Goal: Obtain resource: Obtain resource

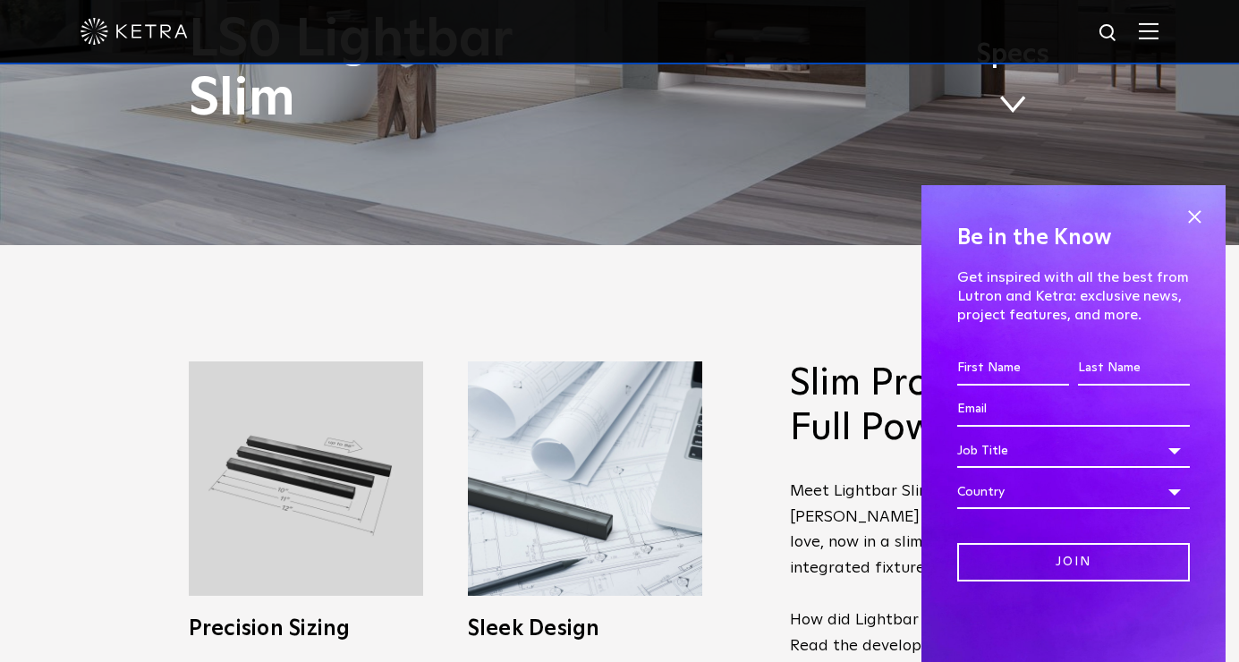
click at [1022, 101] on span at bounding box center [1012, 105] width 27 height 20
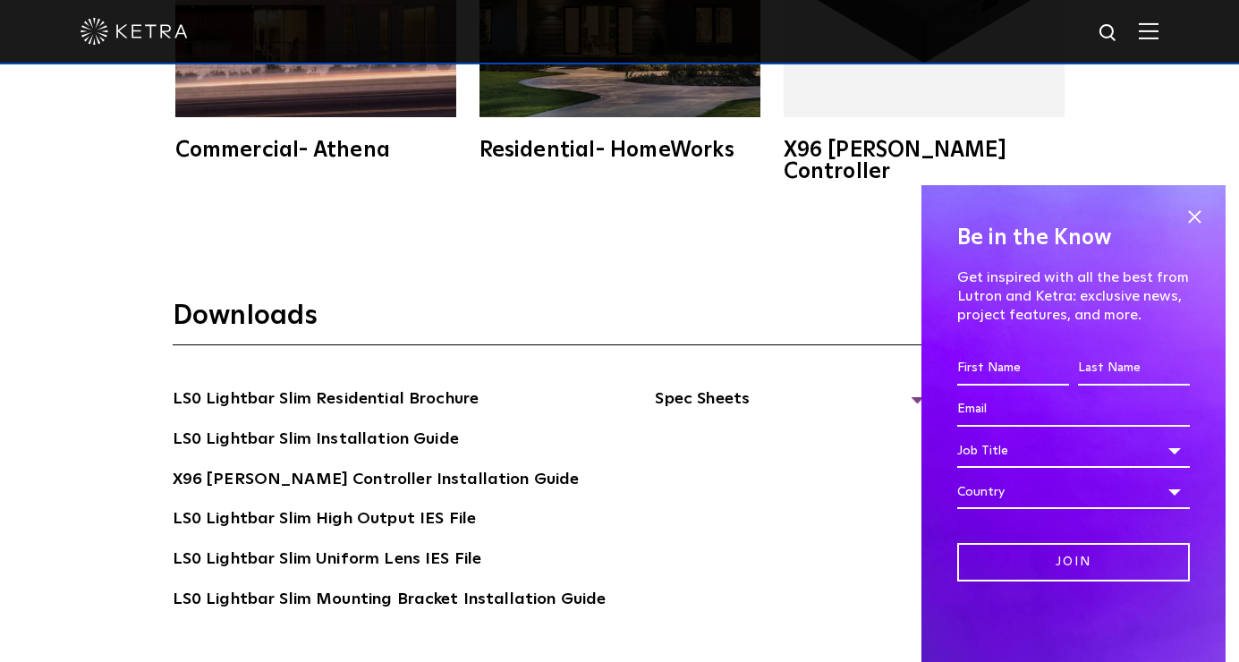
scroll to position [3293, 0]
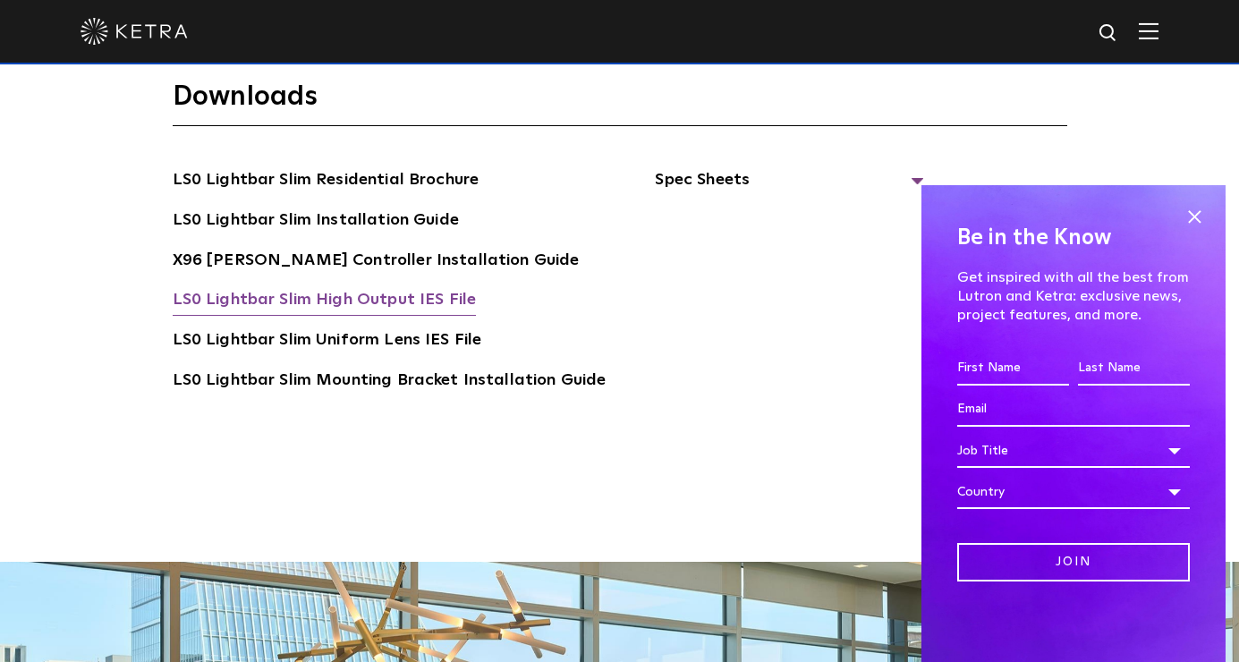
click at [326, 287] on link "LS0 Lightbar Slim High Output IES File" at bounding box center [325, 301] width 304 height 29
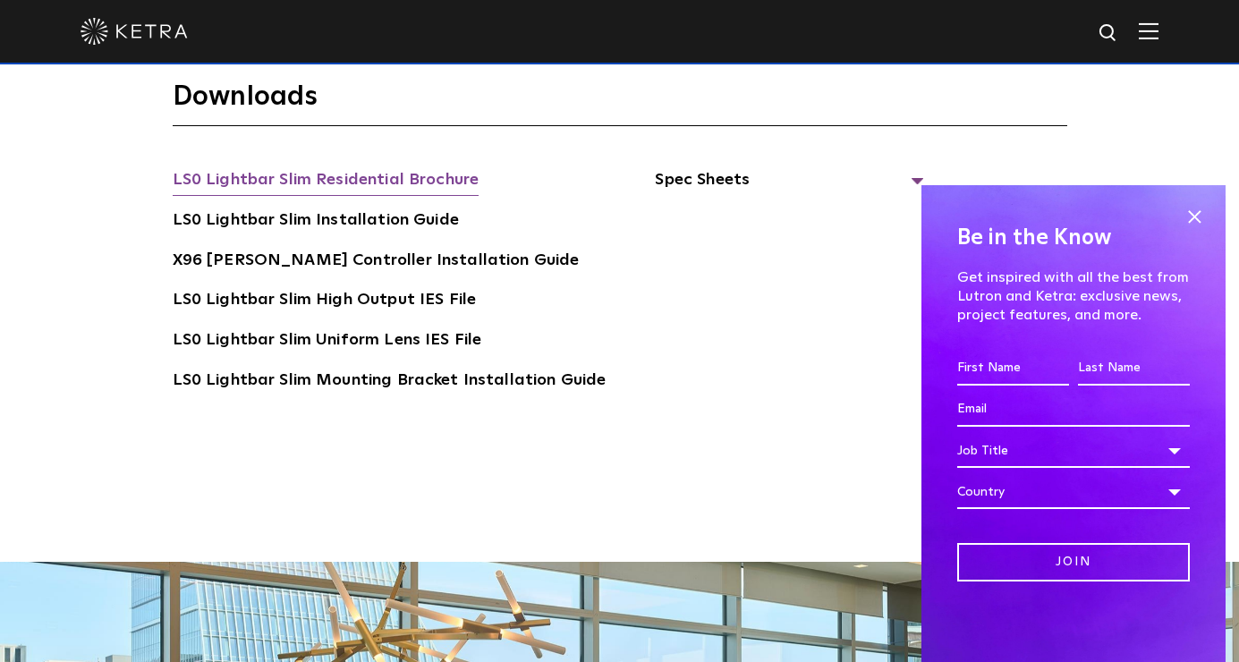
click at [335, 167] on link "LS0 Lightbar Slim Residential Brochure" at bounding box center [326, 181] width 307 height 29
click at [720, 167] on span "Spec Sheets" at bounding box center [789, 186] width 268 height 39
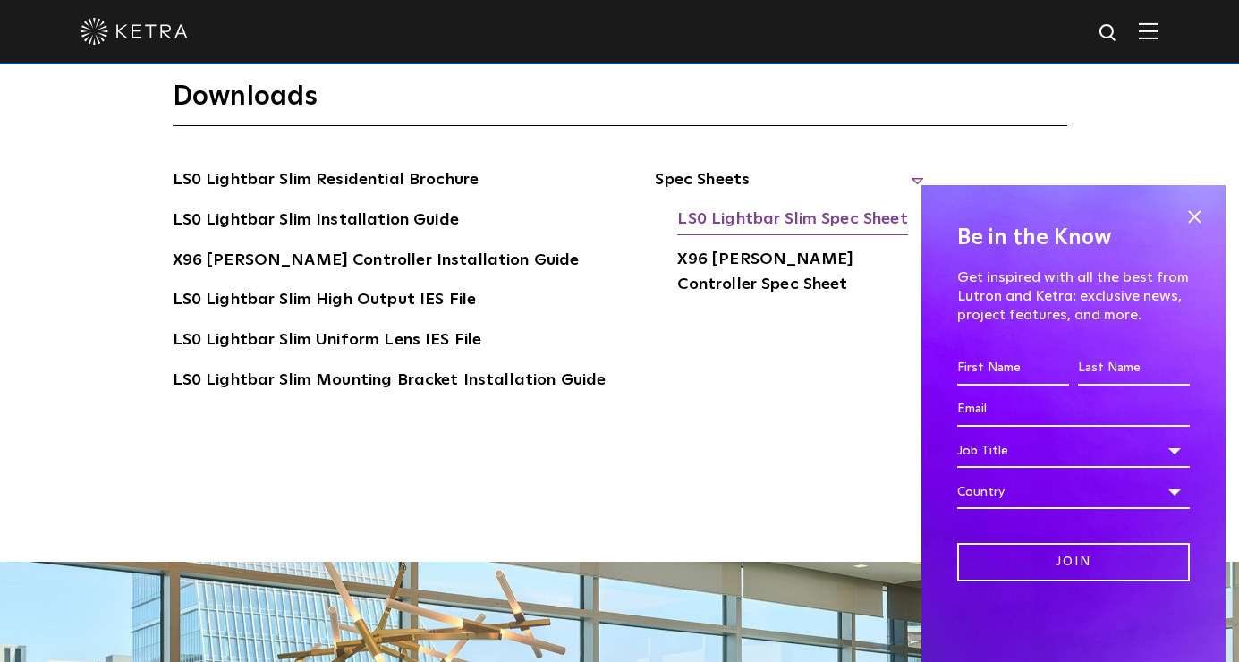
click at [745, 207] on link "LS0 Lightbar Slim Spec Sheet" at bounding box center [792, 221] width 230 height 29
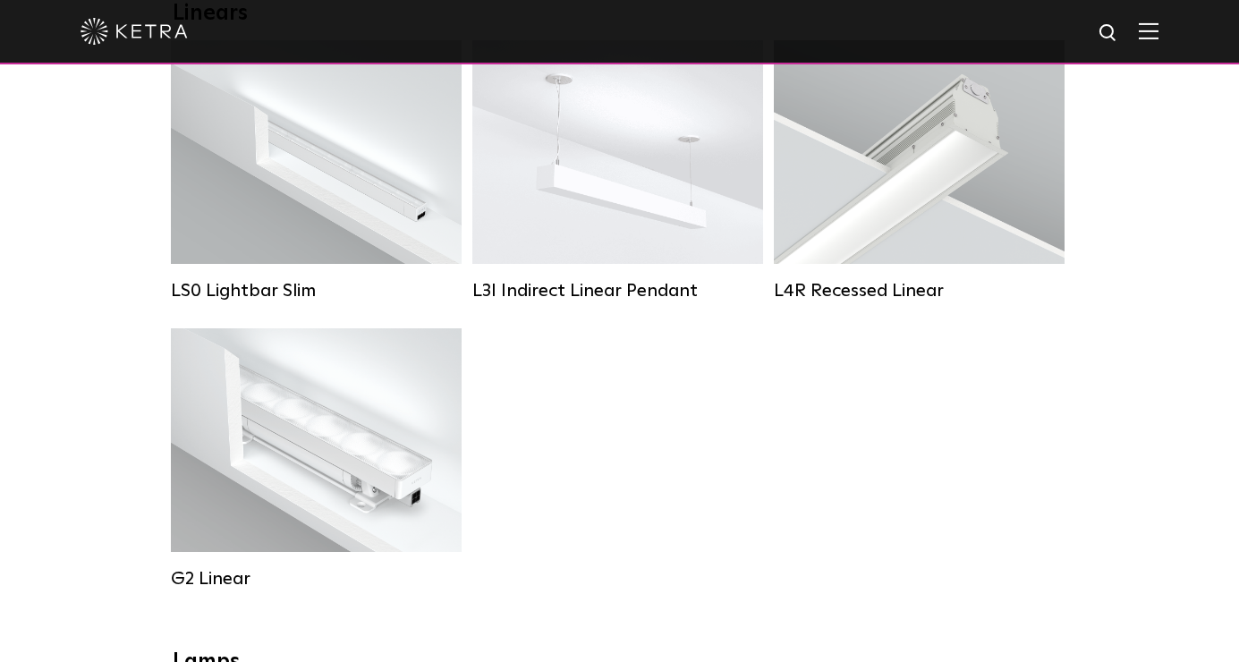
scroll to position [712, 0]
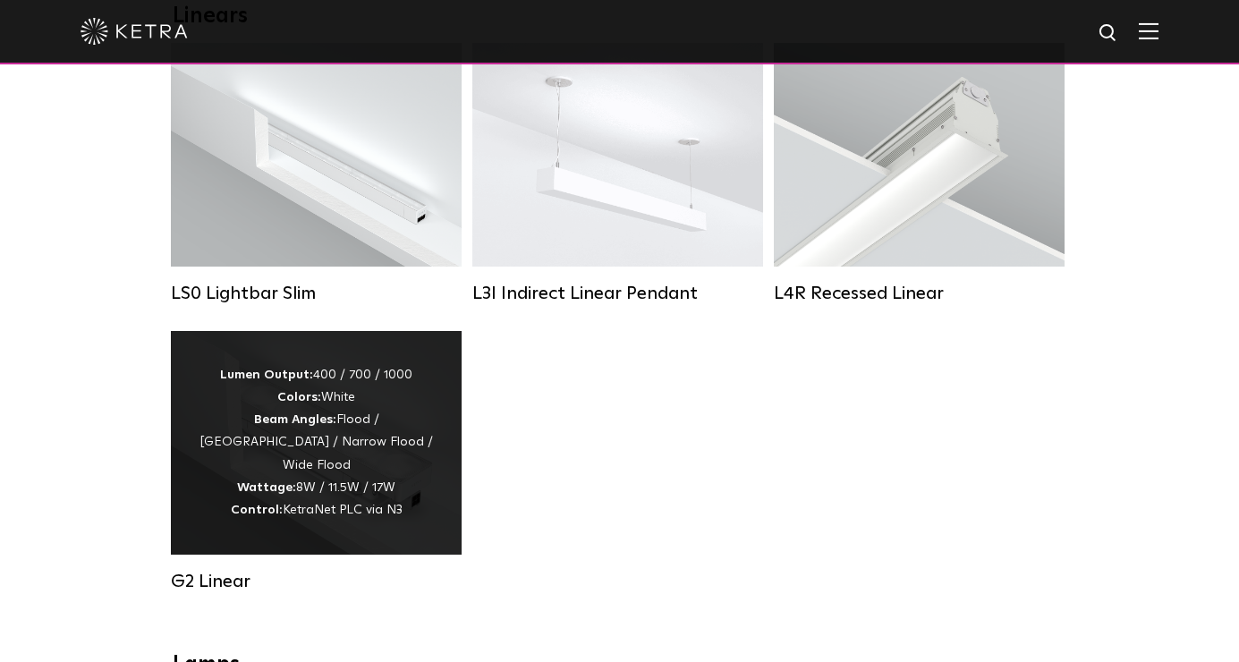
click at [378, 449] on div "Lumen Output: 400 / 700 / 1000 Colors: White Beam Angles: Flood / Graze / Narro…" at bounding box center [316, 442] width 237 height 157
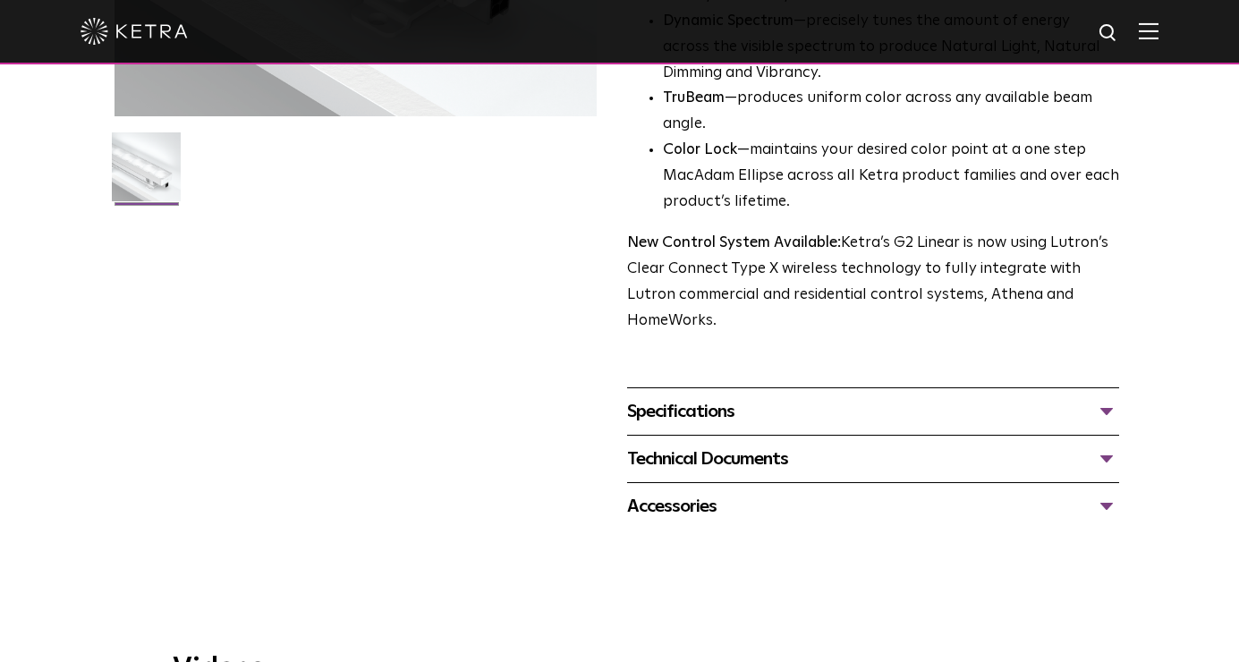
scroll to position [517, 0]
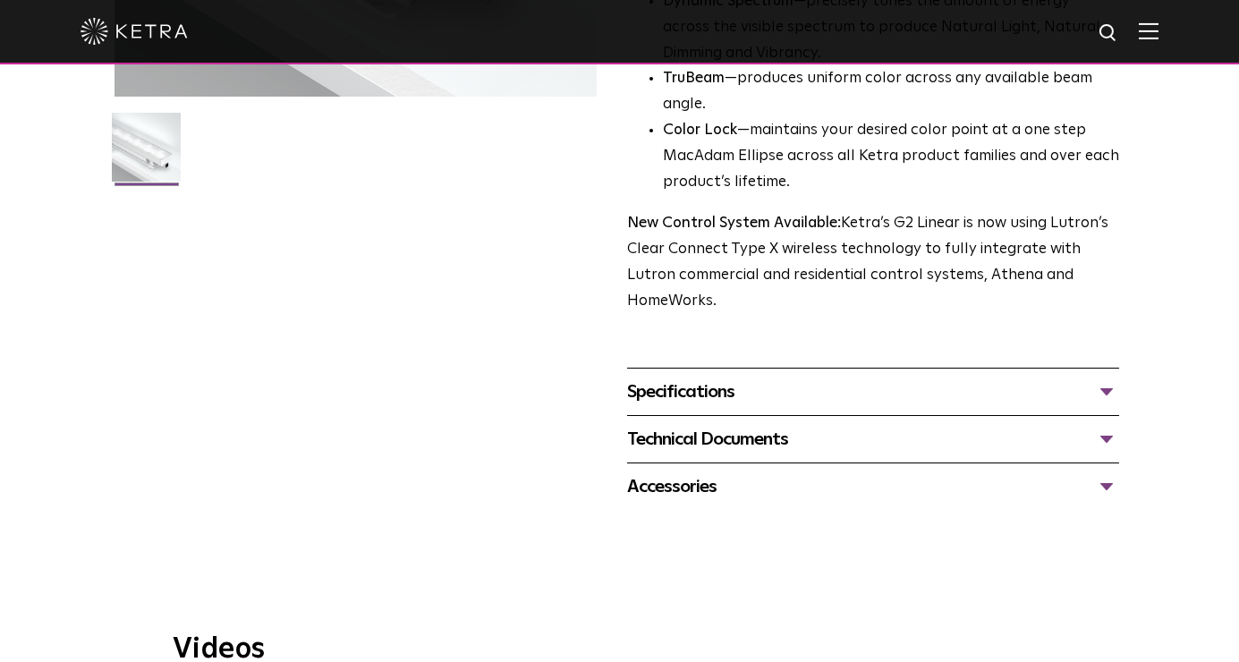
click at [1113, 378] on div "Specifications" at bounding box center [873, 392] width 493 height 29
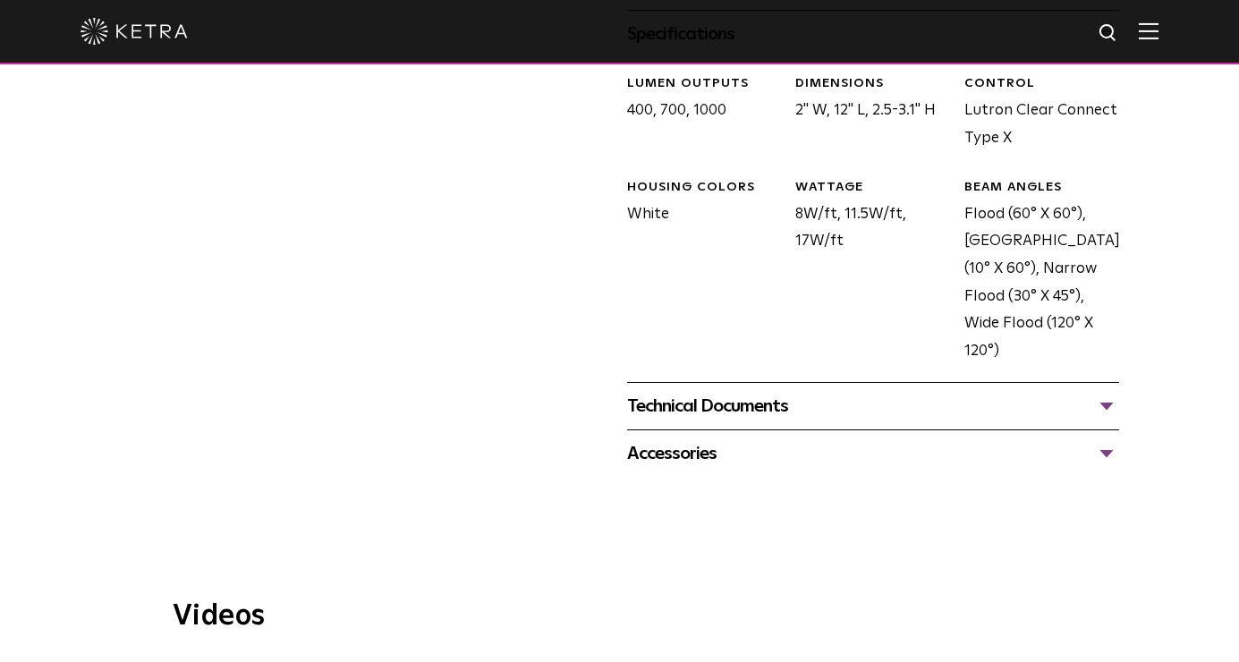
scroll to position [899, 0]
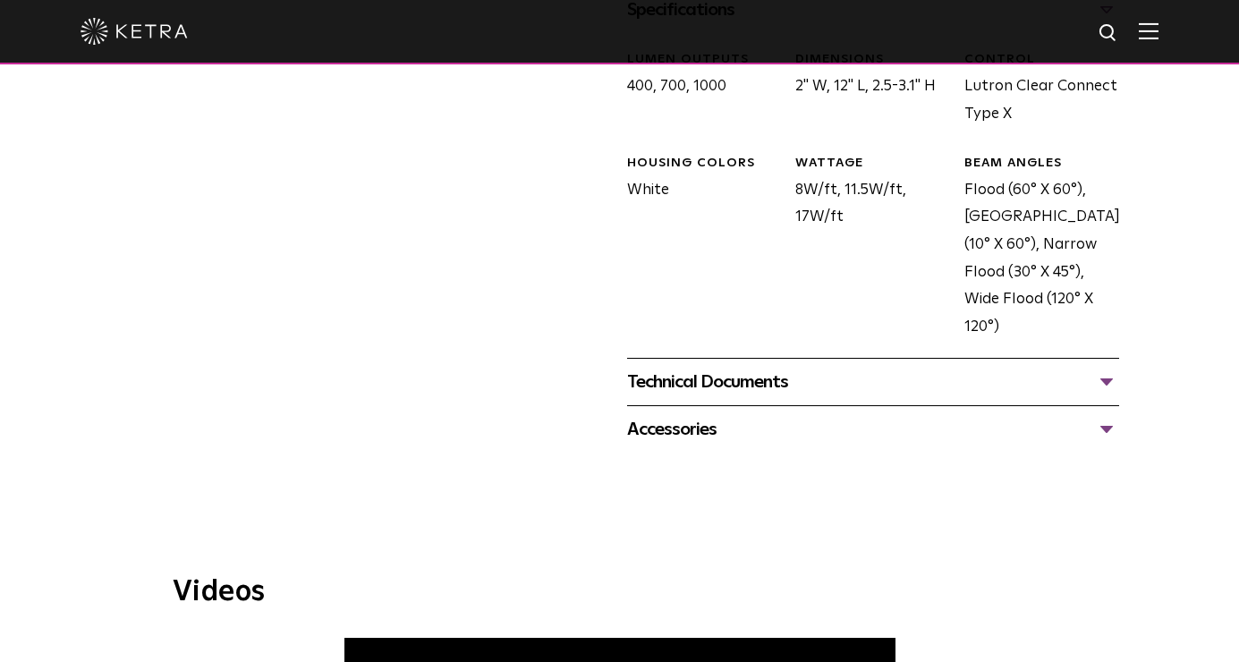
click at [1112, 368] on div "Technical Documents" at bounding box center [873, 382] width 493 height 29
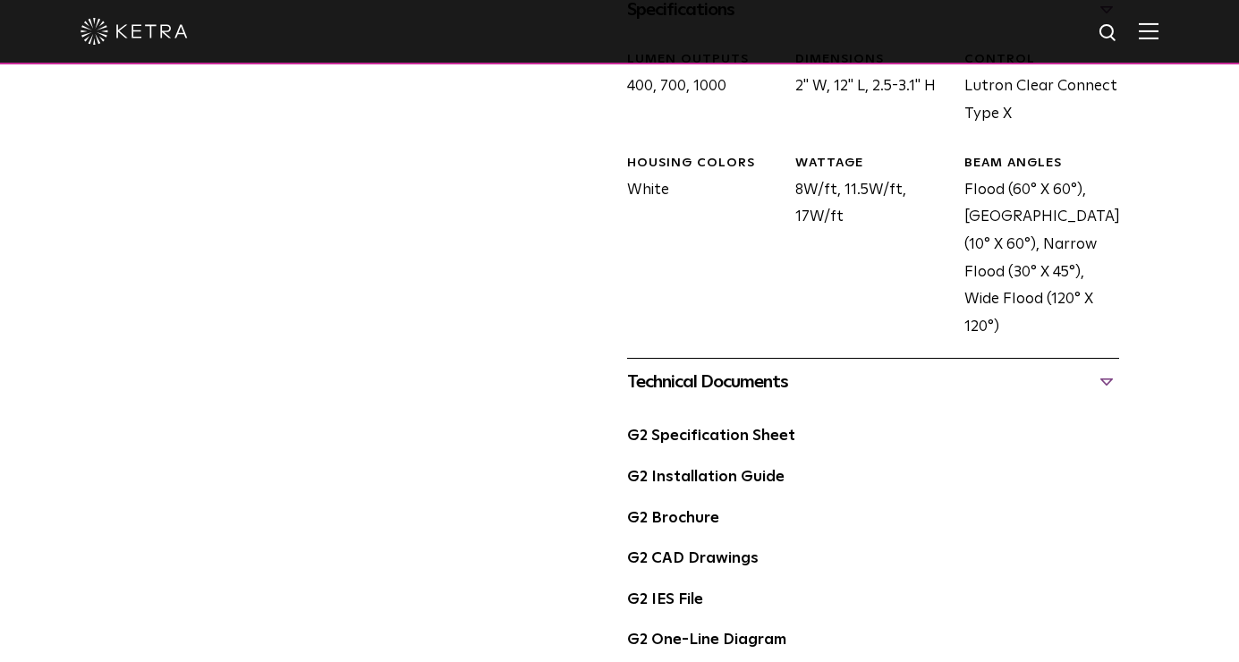
scroll to position [950, 0]
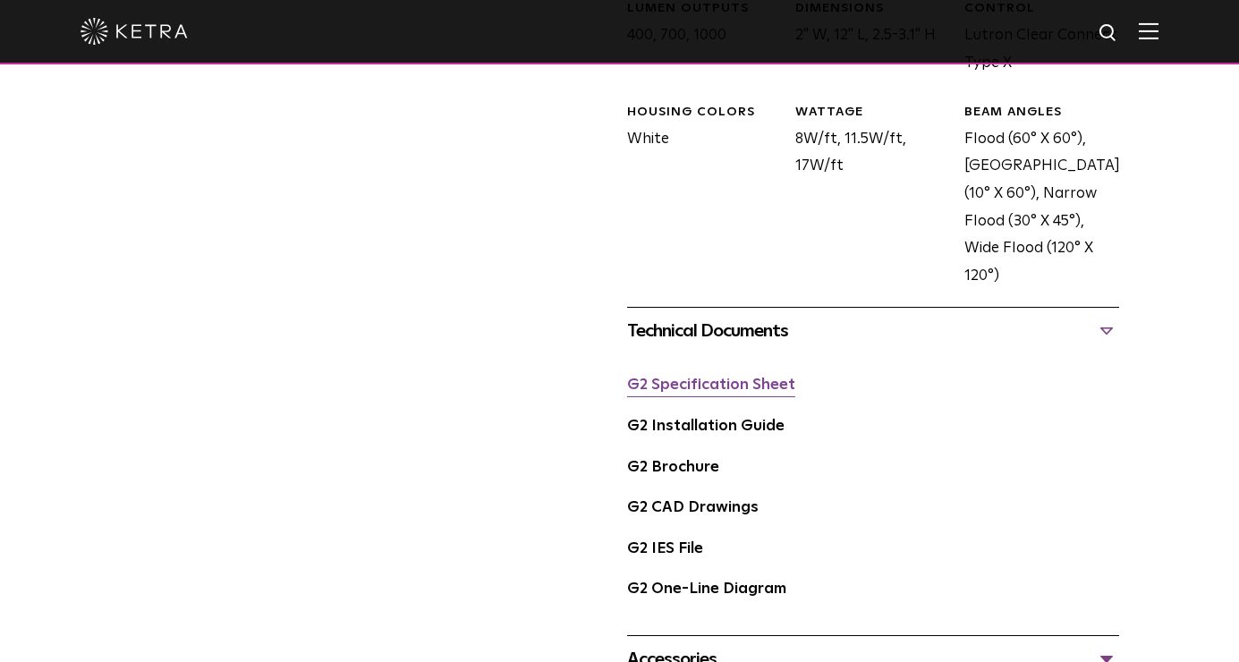
click at [722, 378] on link "G2 Specification Sheet" at bounding box center [711, 385] width 168 height 15
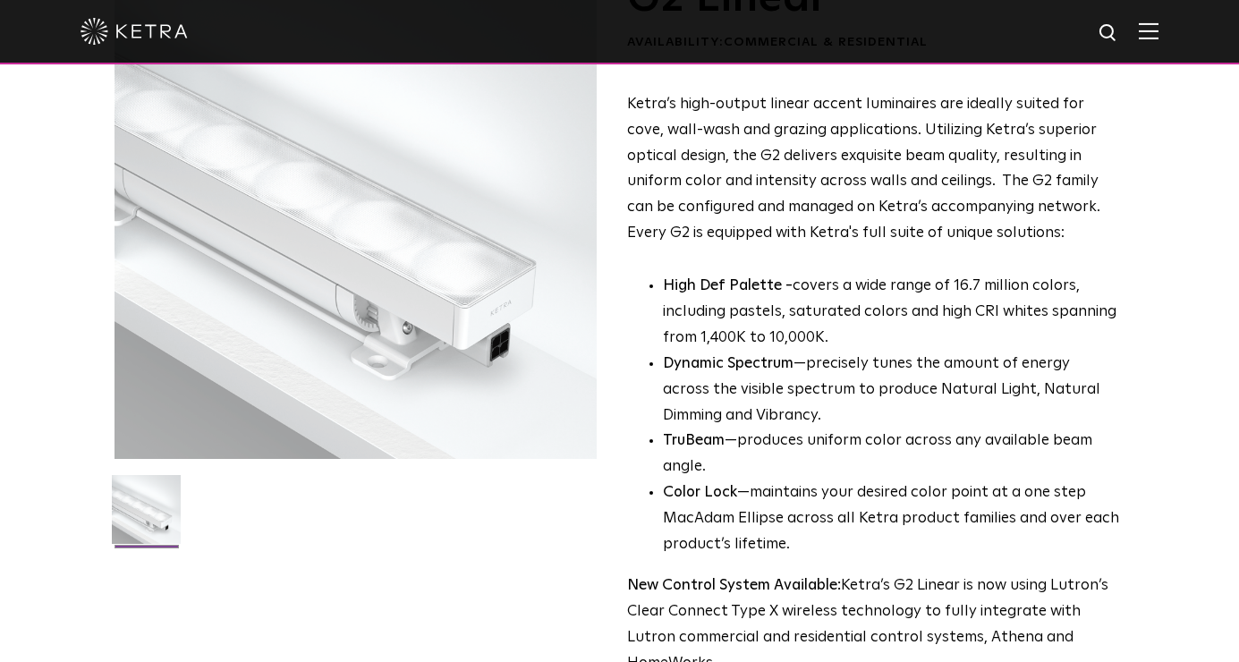
scroll to position [0, 0]
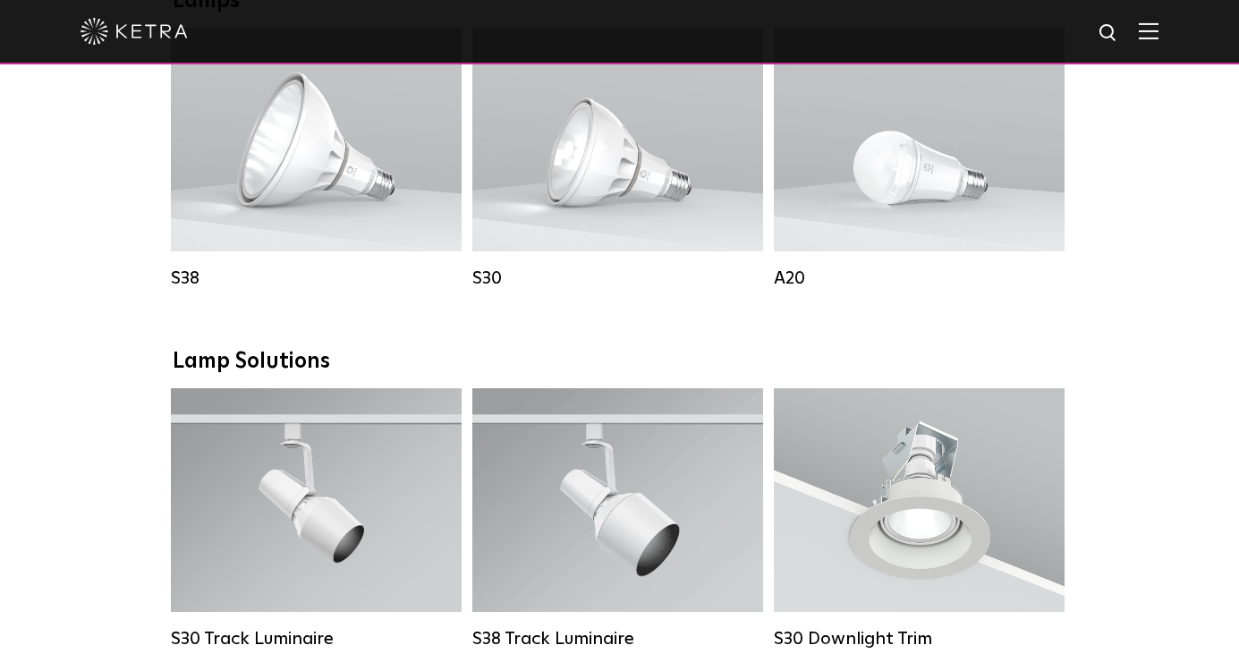
scroll to position [1361, 0]
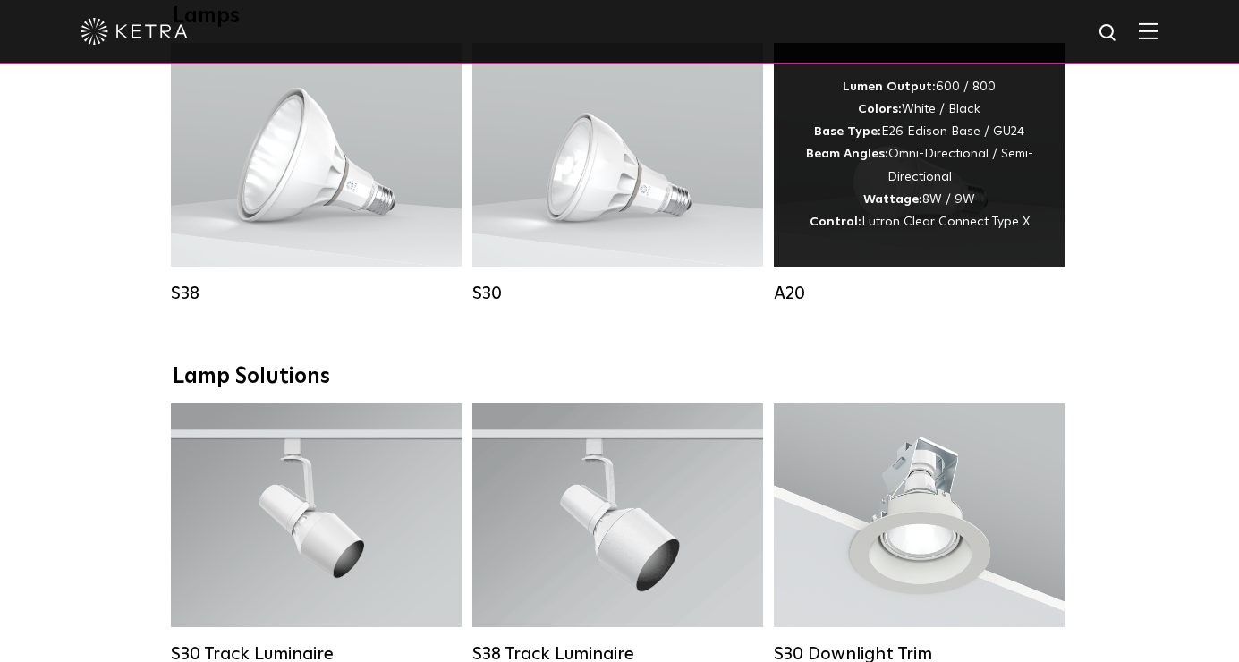
click at [923, 234] on div "Lumen Output: 600 / 800 Colors: White / Black Base Type: E26 Edison Base / GU24…" at bounding box center [919, 155] width 291 height 224
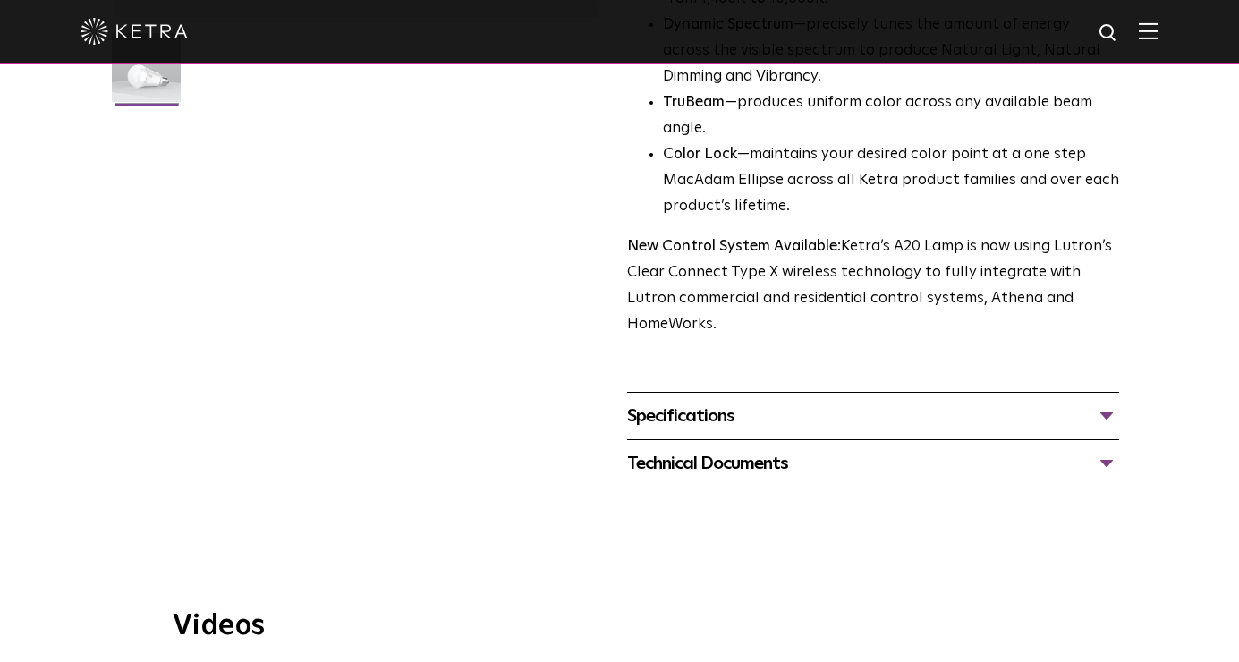
scroll to position [630, 0]
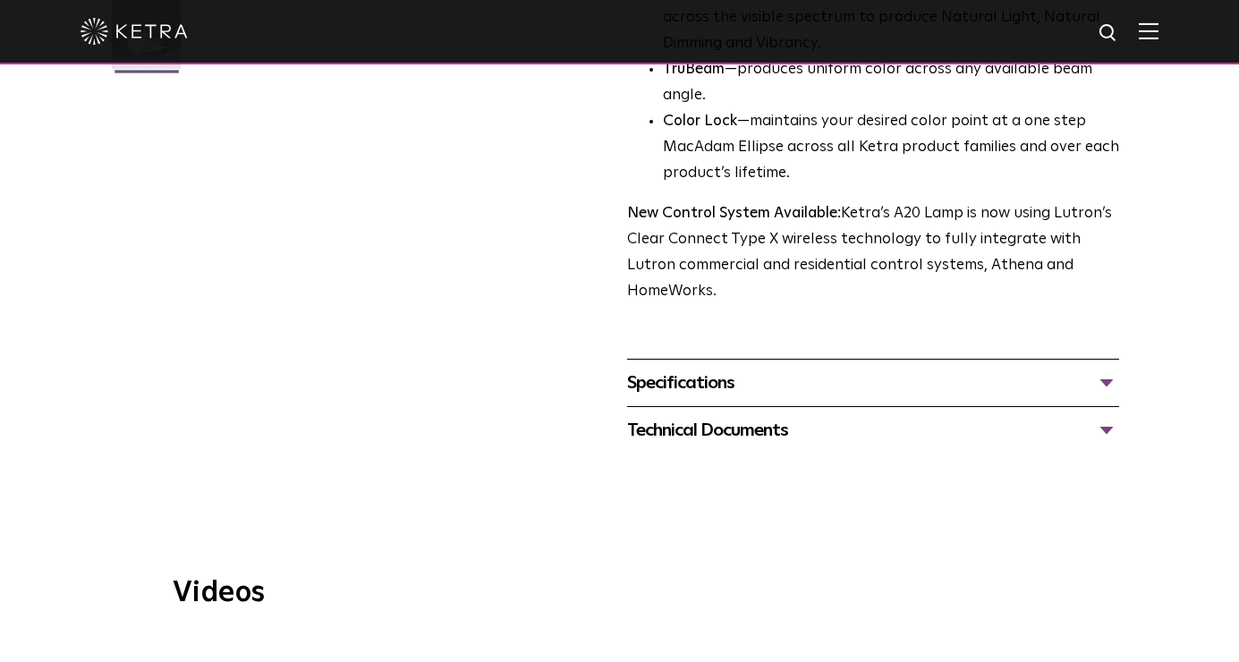
click at [1106, 369] on div "Specifications" at bounding box center [873, 383] width 493 height 29
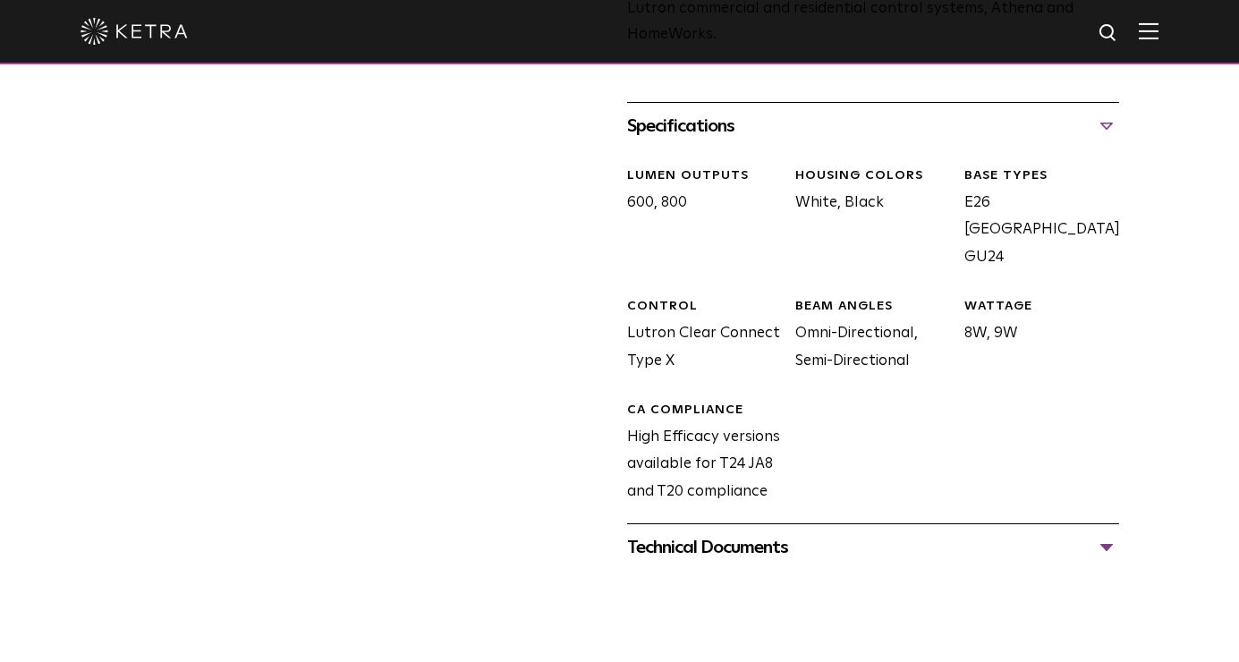
scroll to position [888, 0]
click at [1112, 531] on div "Technical Documents" at bounding box center [873, 545] width 493 height 29
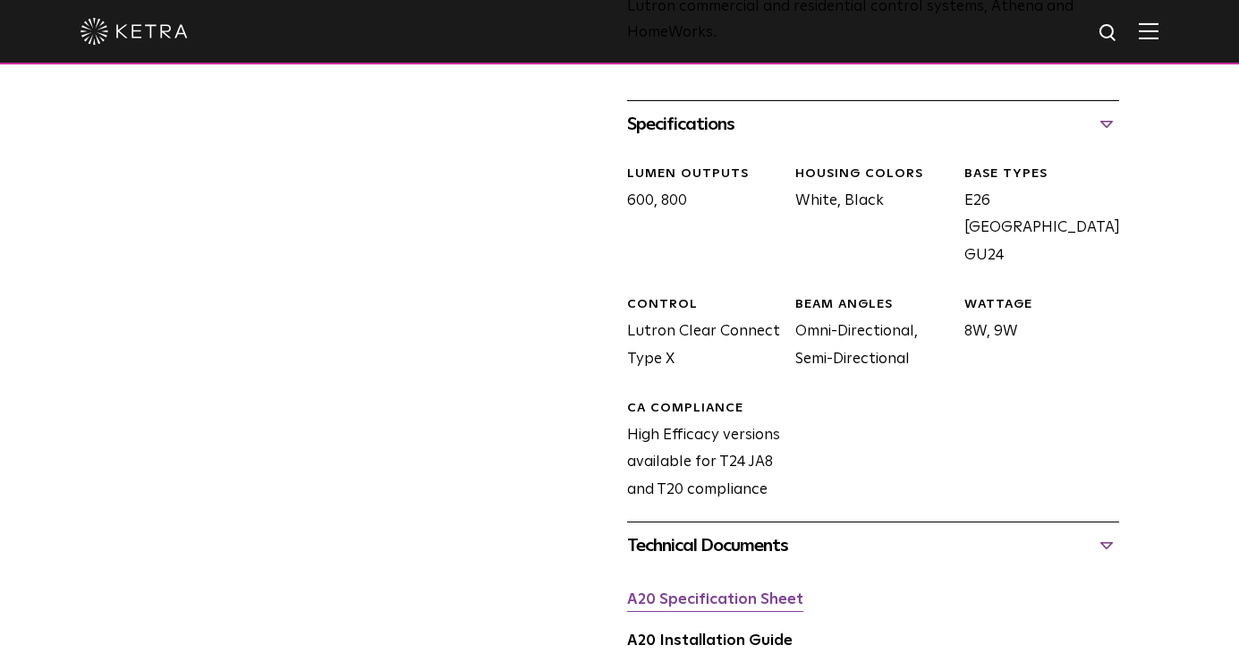
click at [772, 592] on link "A20 Specification Sheet" at bounding box center [715, 599] width 176 height 15
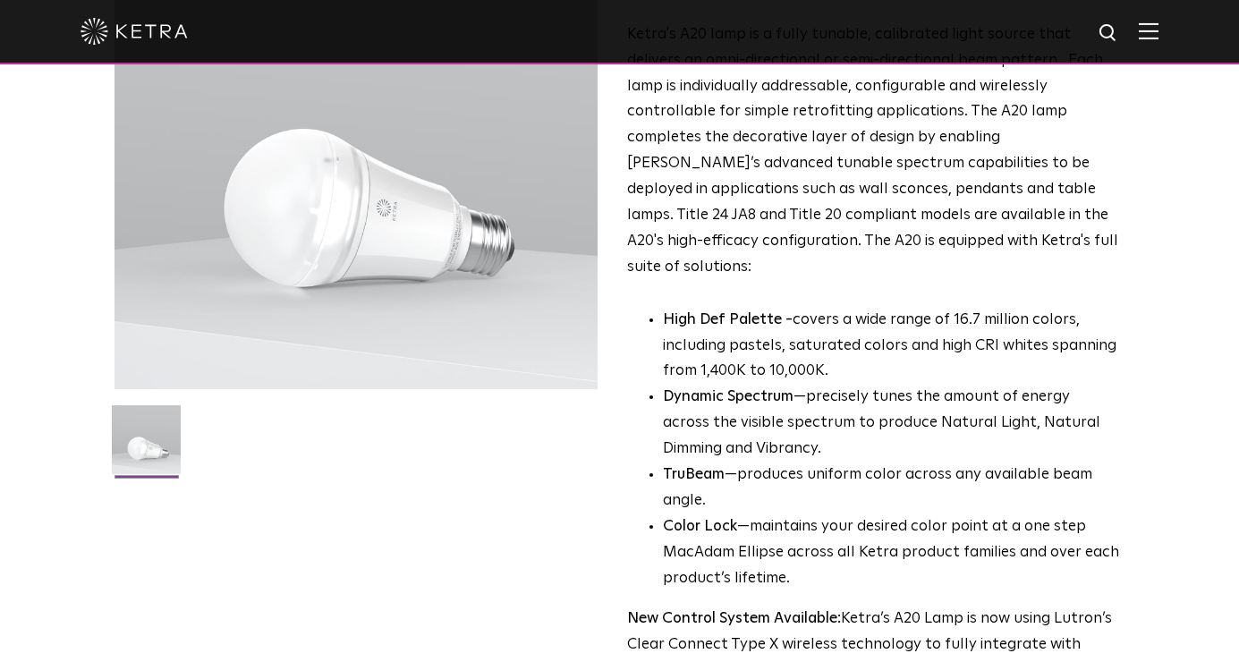
scroll to position [0, 0]
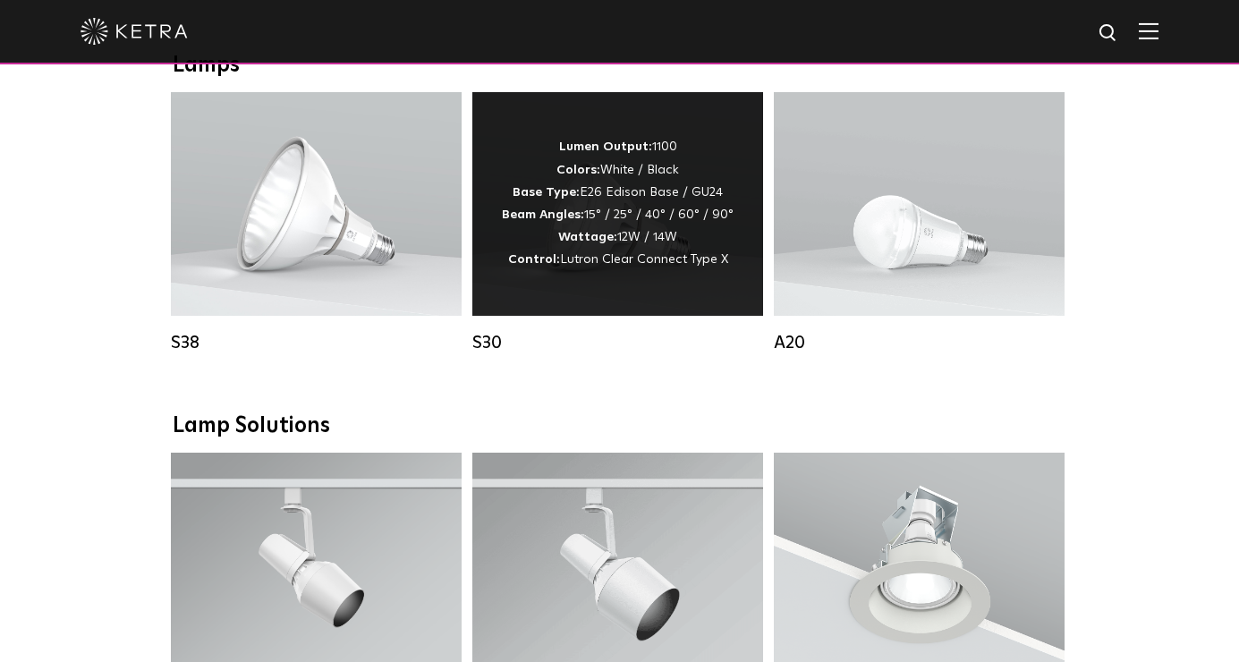
scroll to position [1286, 0]
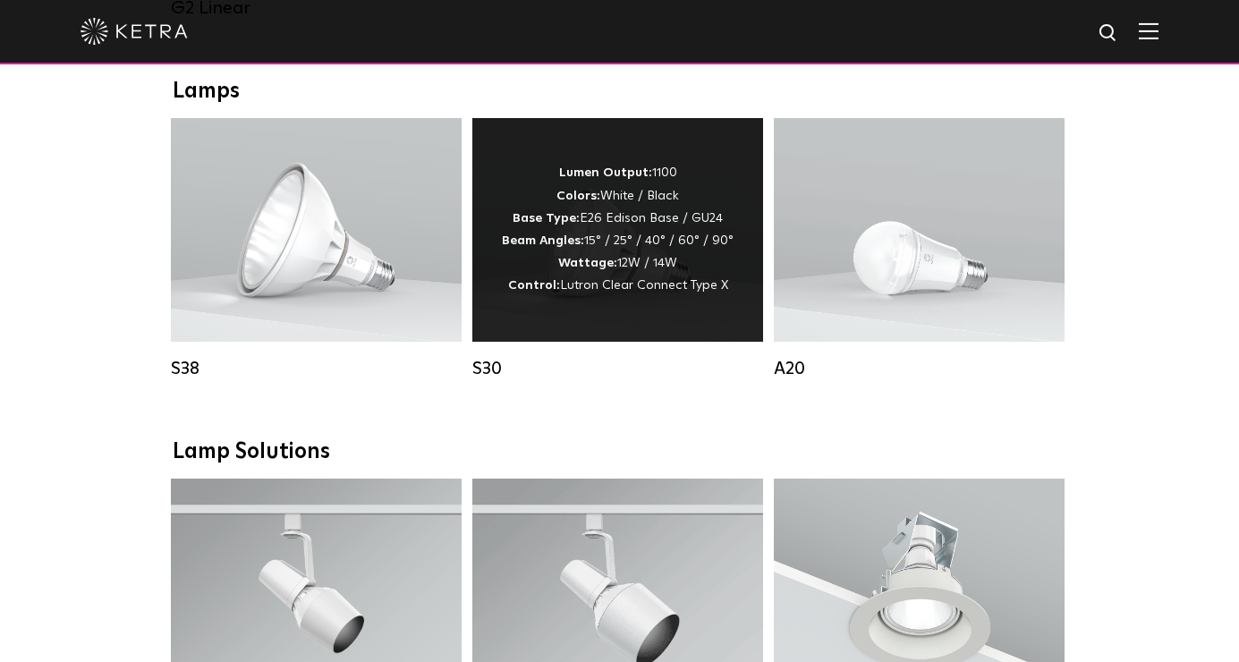
click at [678, 302] on div "Lumen Output: 1100 Colors: White / Black Base Type: E26 Edison Base / GU24 Beam…" at bounding box center [617, 230] width 291 height 224
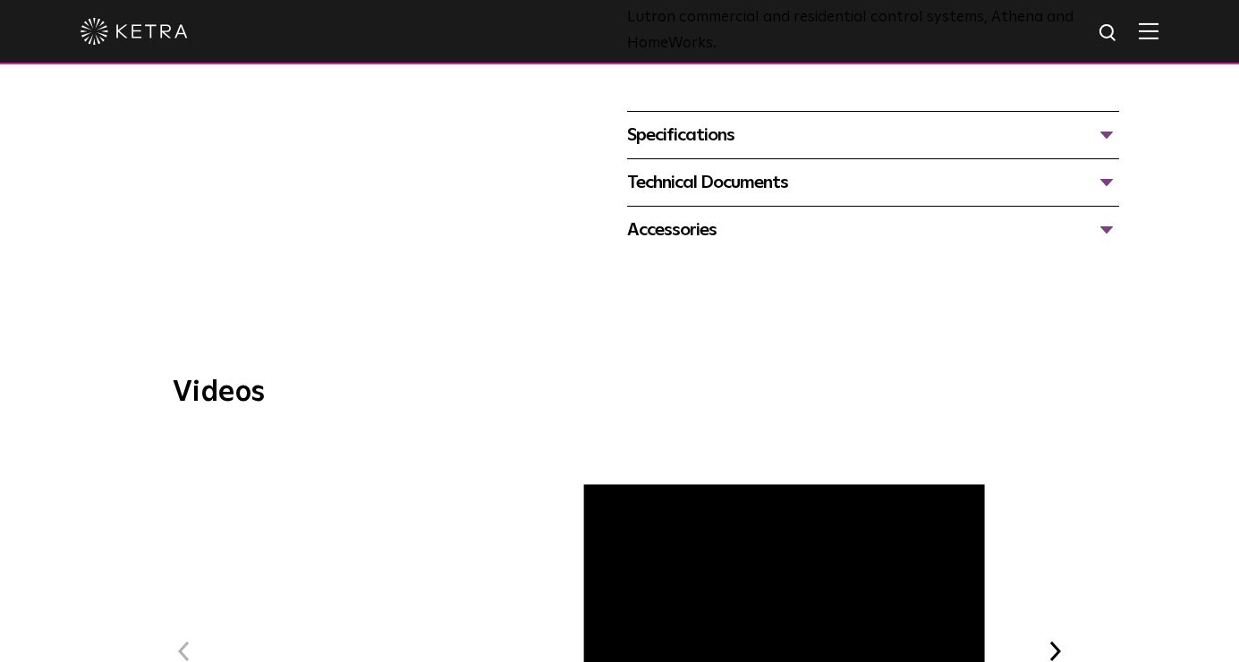
scroll to position [750, 0]
click at [1104, 120] on div "Specifications" at bounding box center [873, 134] width 493 height 29
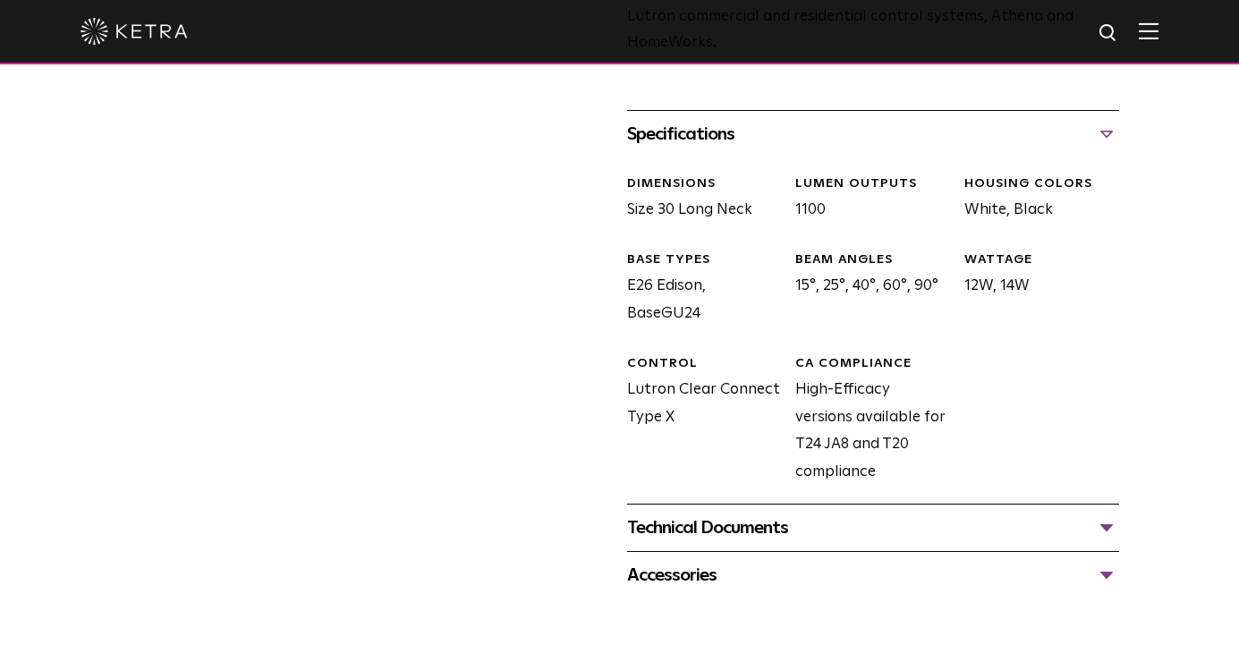
click at [1108, 514] on div "Technical Documents" at bounding box center [873, 528] width 493 height 29
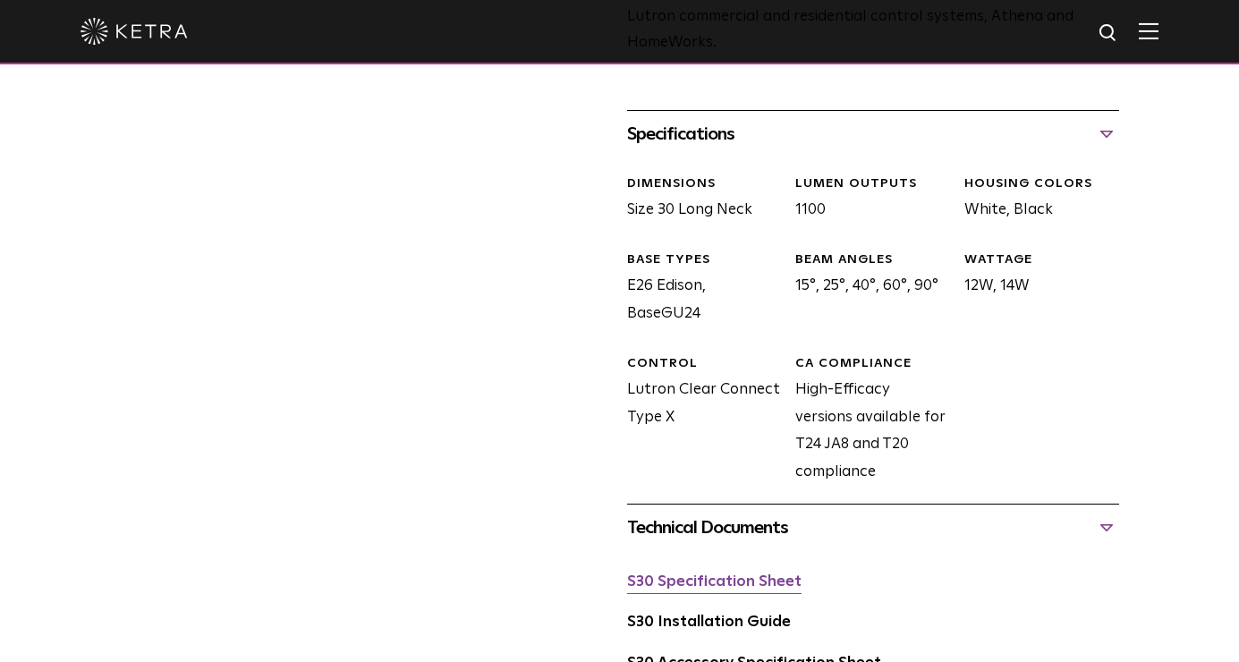
click at [743, 574] on link "S30 Specification Sheet" at bounding box center [714, 581] width 174 height 15
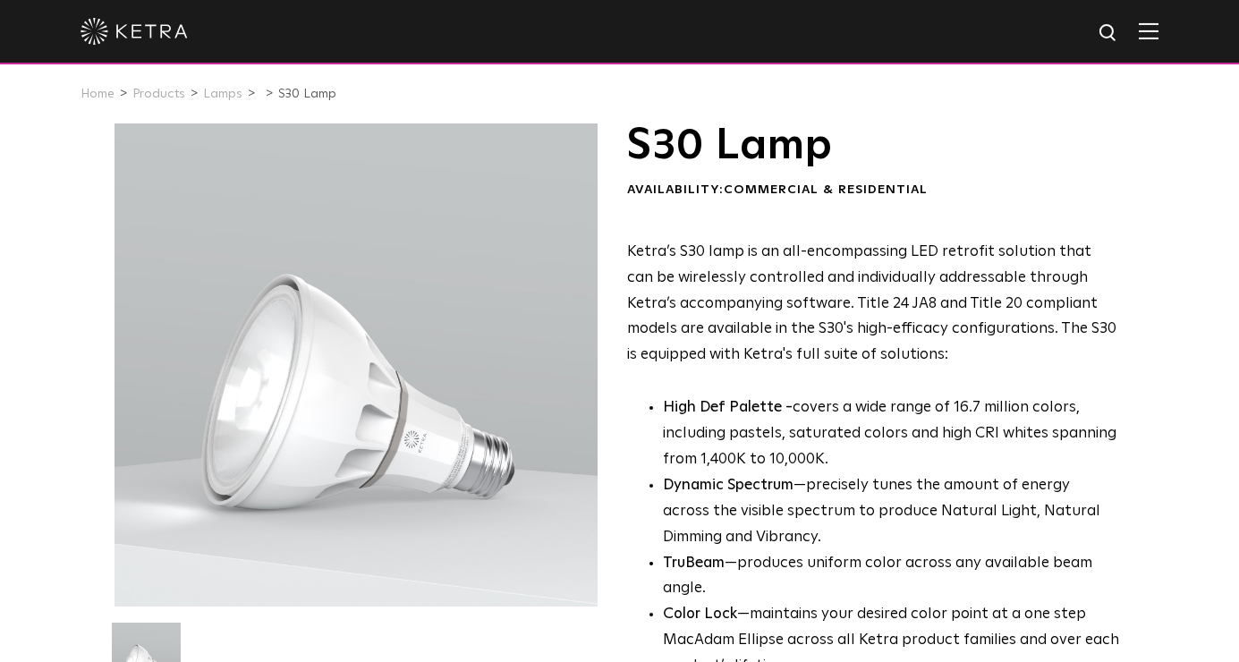
scroll to position [0, 0]
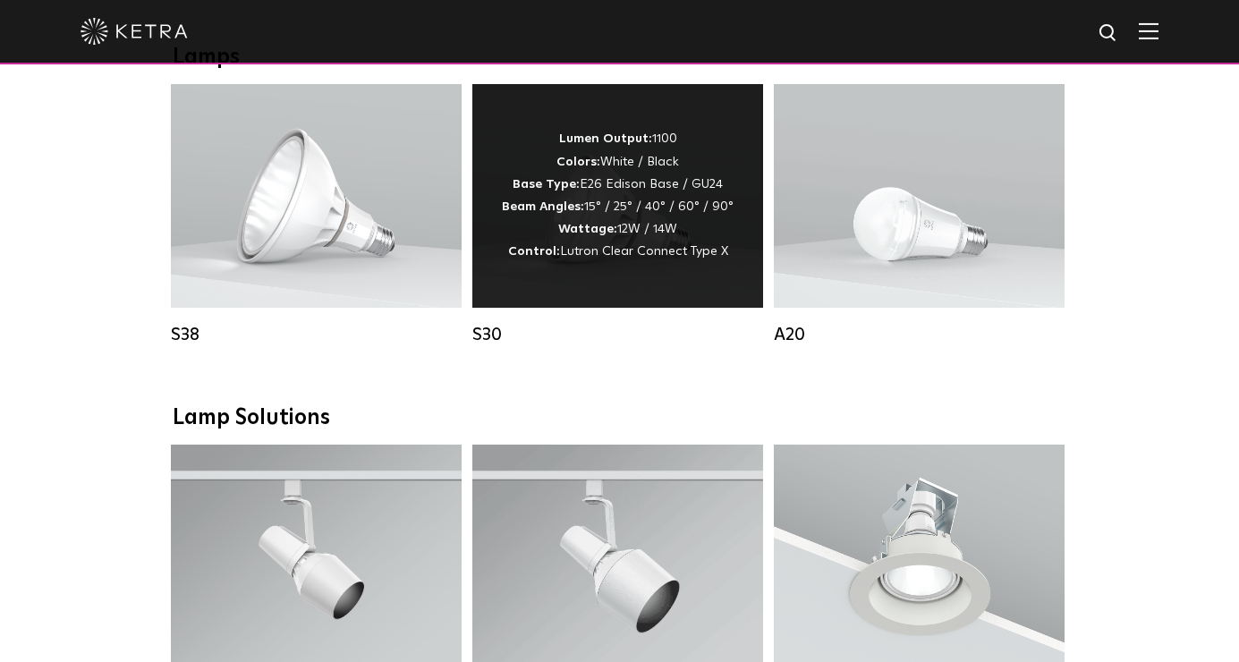
scroll to position [1295, 0]
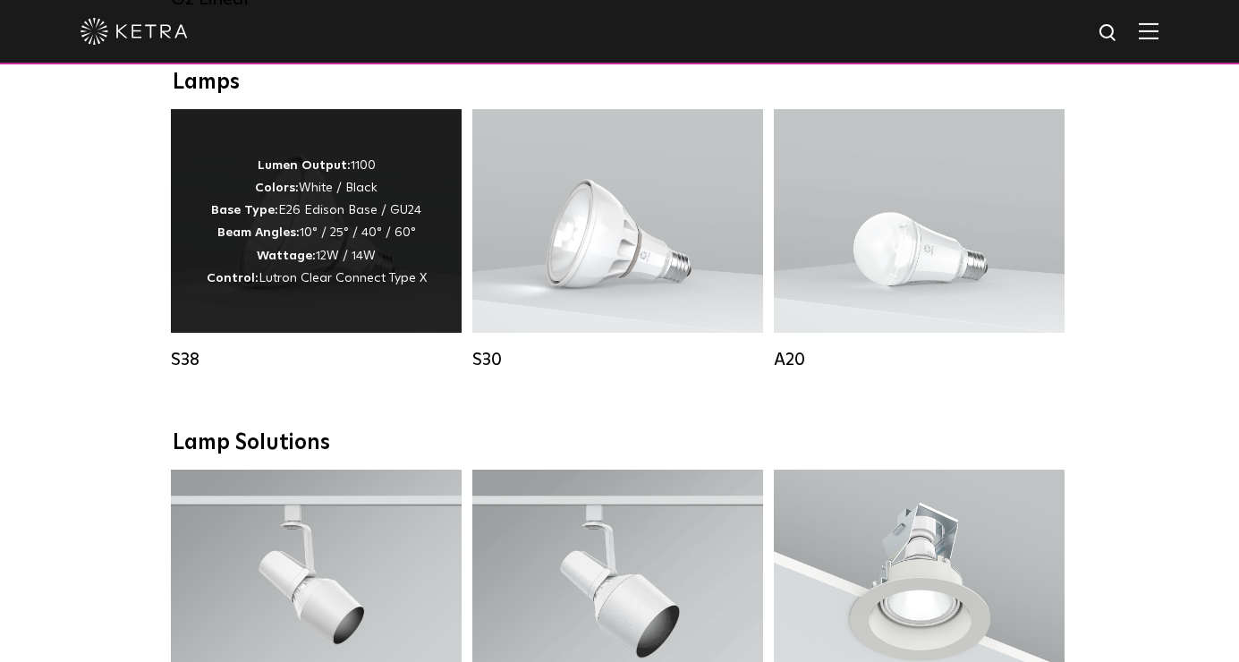
click at [321, 303] on div "Lumen Output: 1100 Colors: White / Black Base Type: E26 Edison Base / GU24 Beam…" at bounding box center [316, 221] width 291 height 224
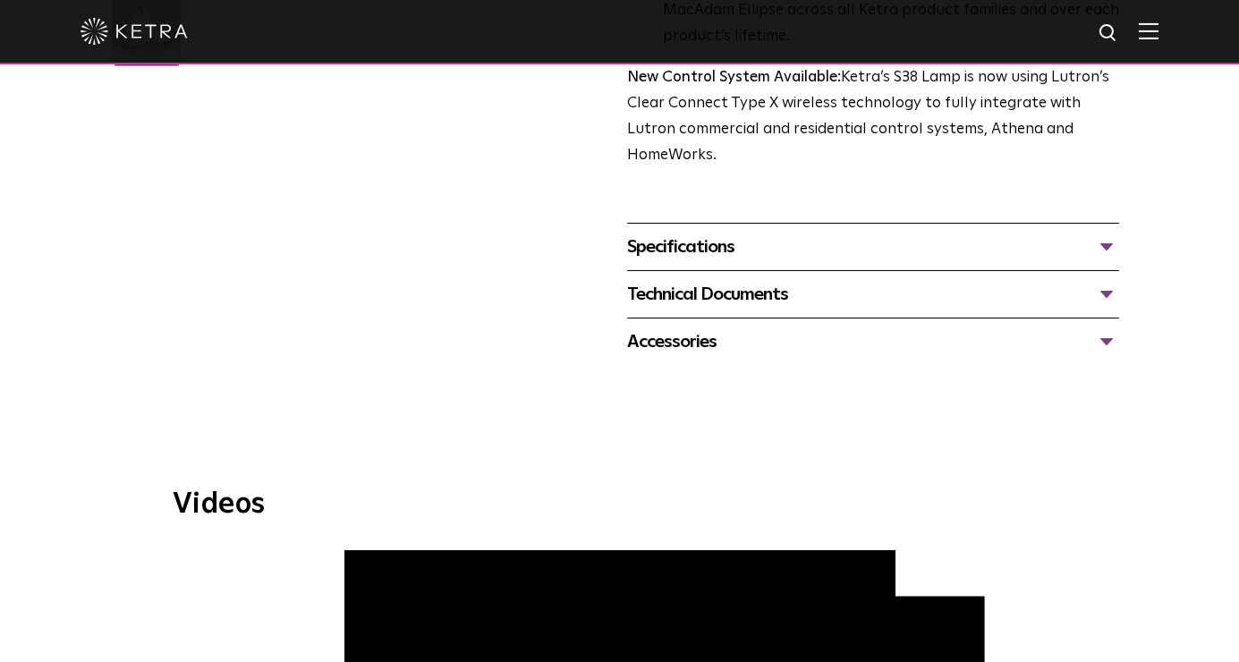
scroll to position [663, 0]
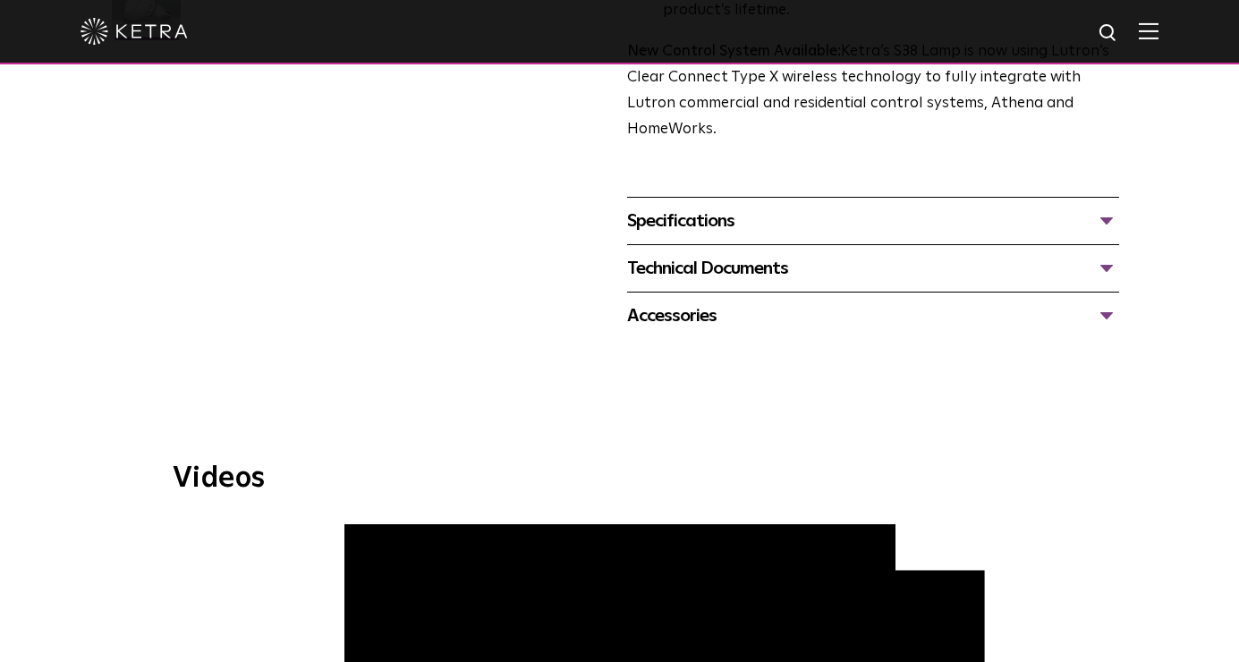
click at [1110, 207] on div "Specifications" at bounding box center [873, 221] width 493 height 29
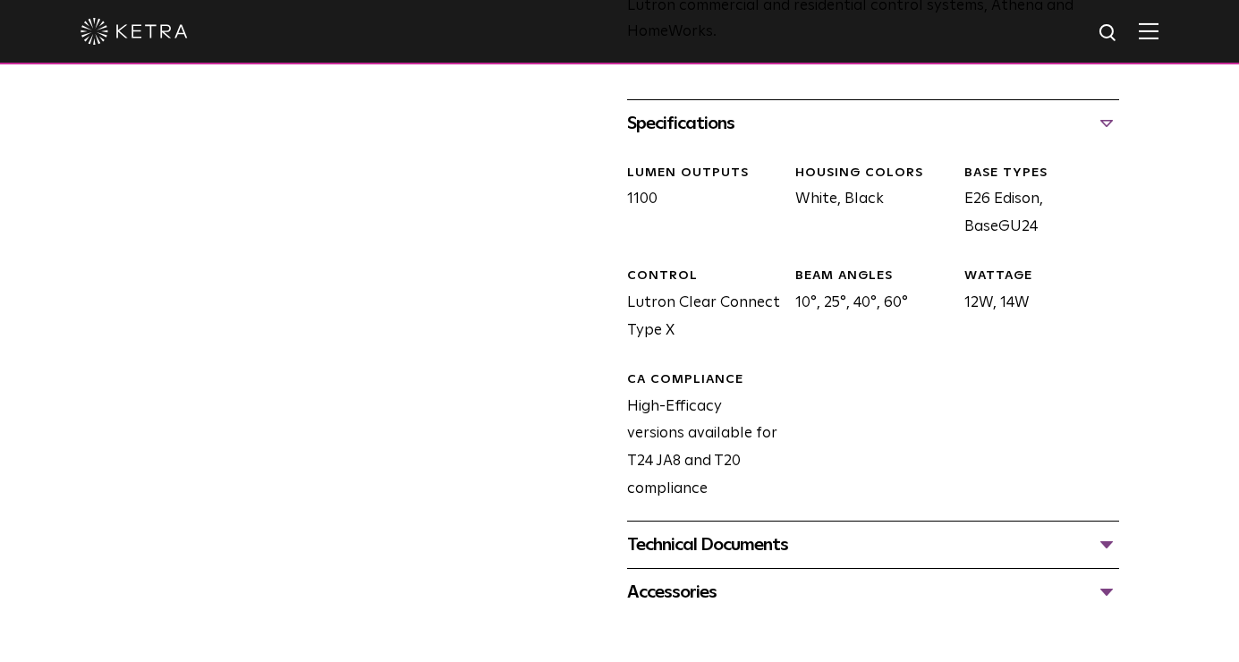
scroll to position [764, 0]
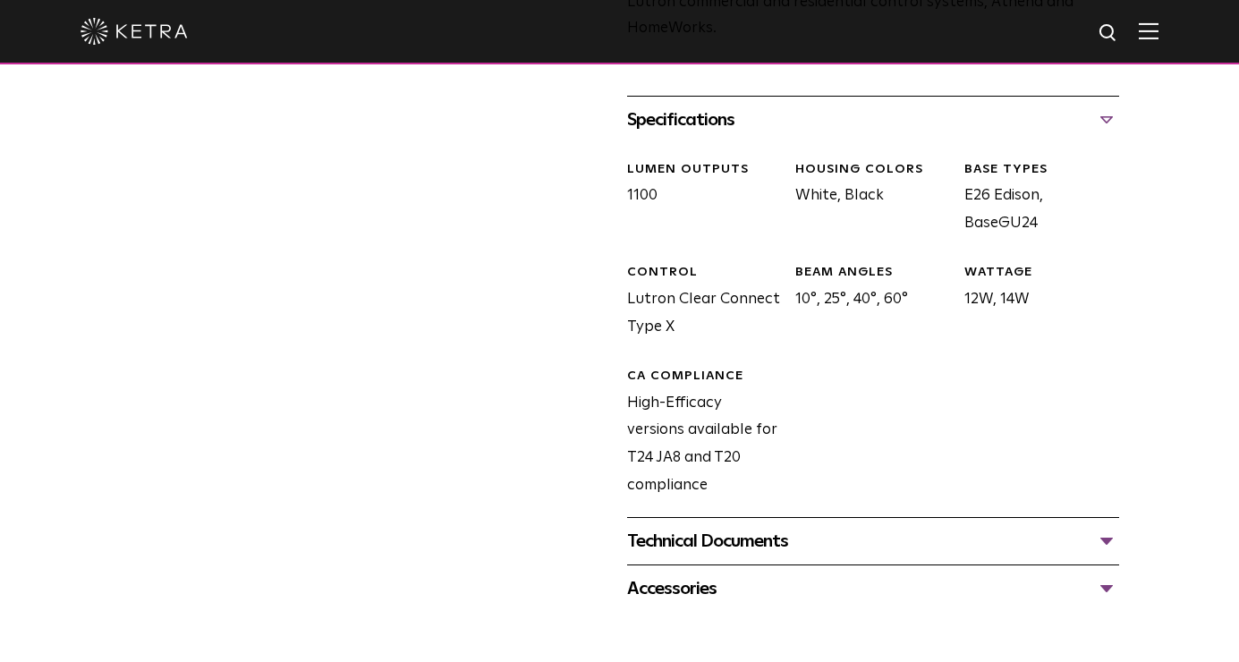
click at [1100, 527] on div "Technical Documents" at bounding box center [873, 541] width 493 height 29
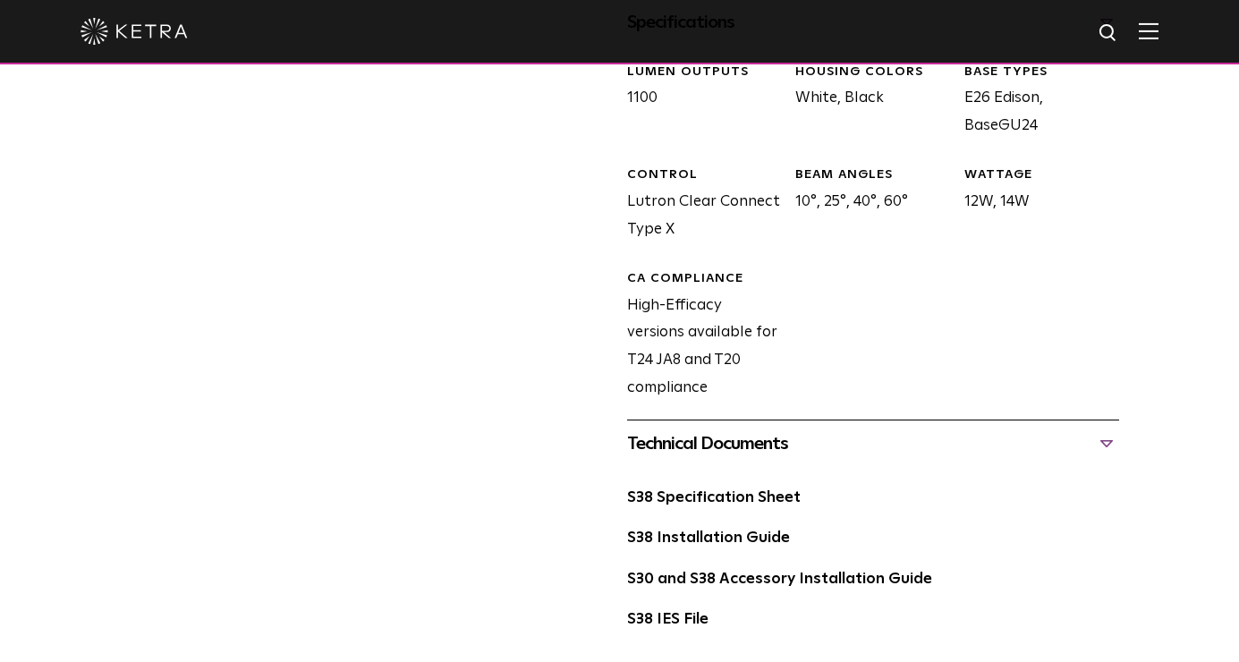
scroll to position [864, 0]
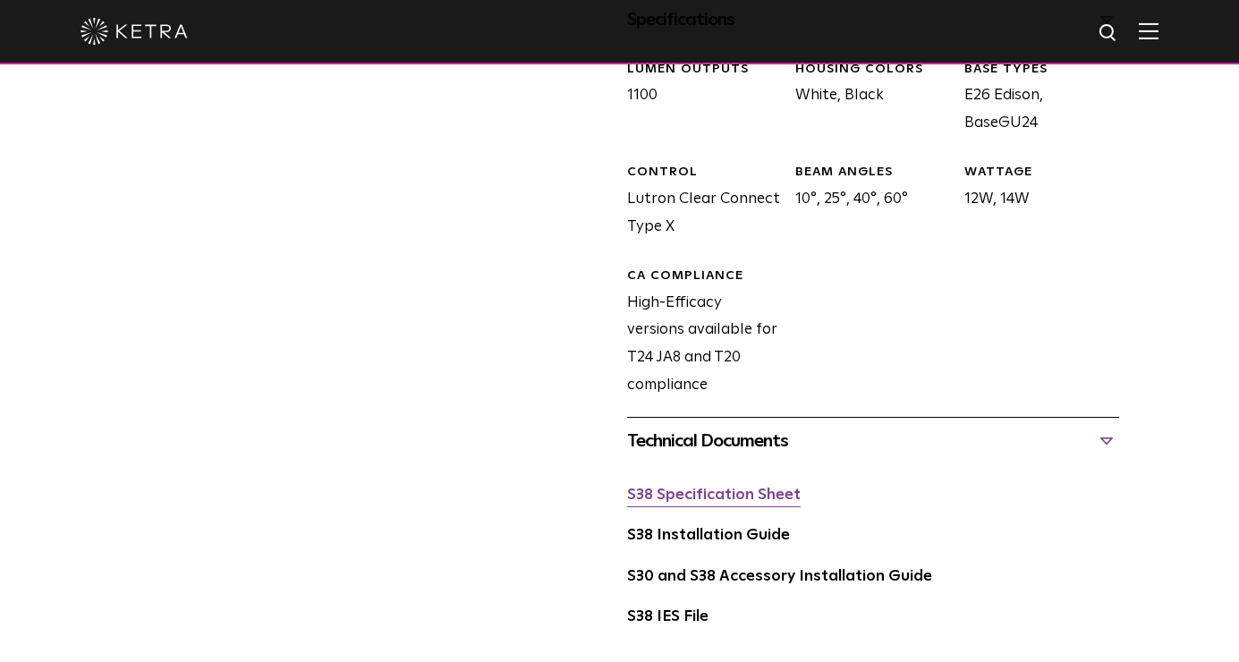
click at [767, 488] on link "S38 Specification Sheet" at bounding box center [714, 495] width 174 height 15
